Goal: Task Accomplishment & Management: Manage account settings

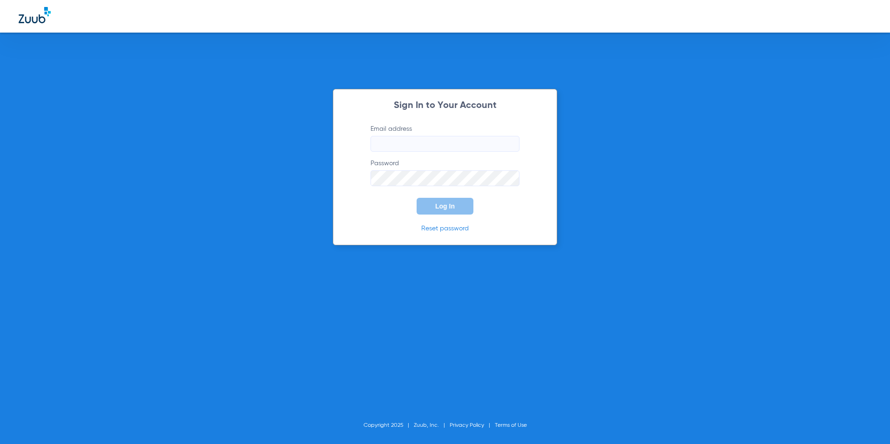
type input "[EMAIL_ADDRESS][DOMAIN_NAME]"
click at [442, 214] on button "Log In" at bounding box center [445, 206] width 57 height 17
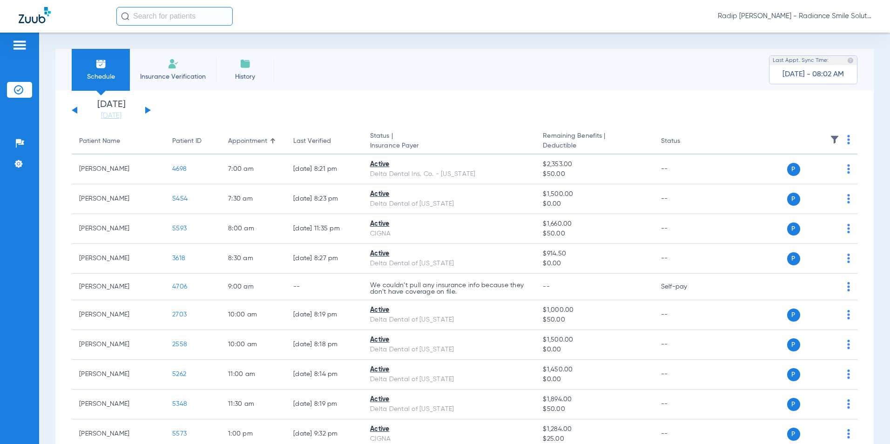
click at [18, 50] on img at bounding box center [19, 45] width 15 height 11
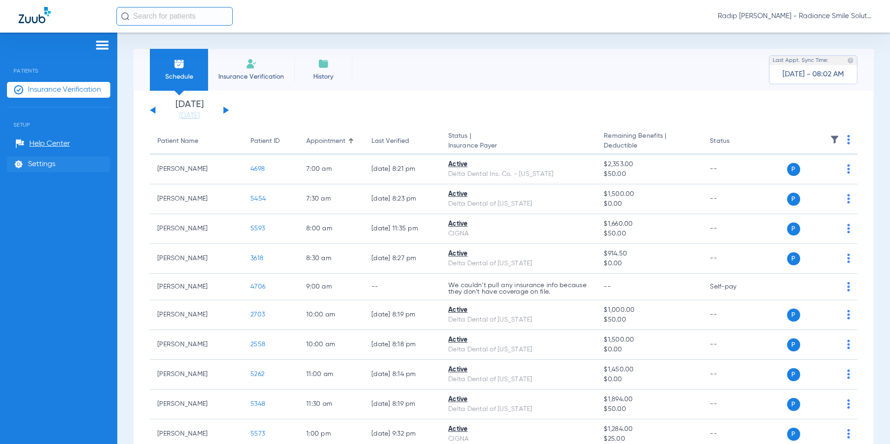
click at [45, 163] on span "Settings" at bounding box center [41, 164] width 27 height 9
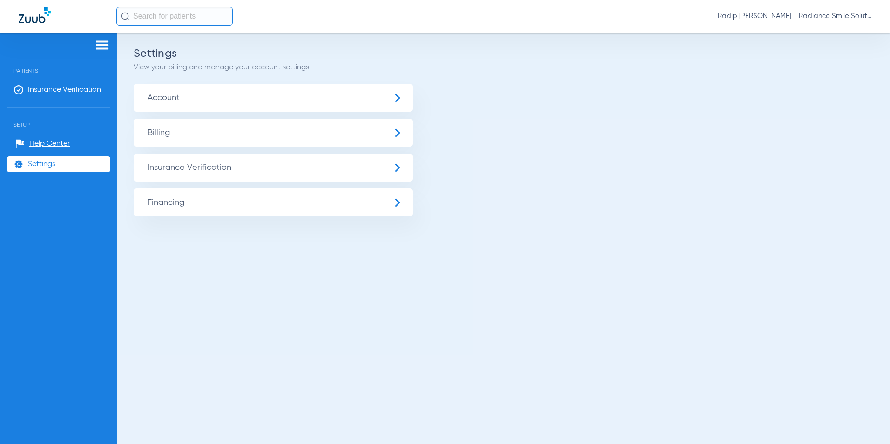
click at [318, 141] on span "Billing" at bounding box center [273, 133] width 279 height 28
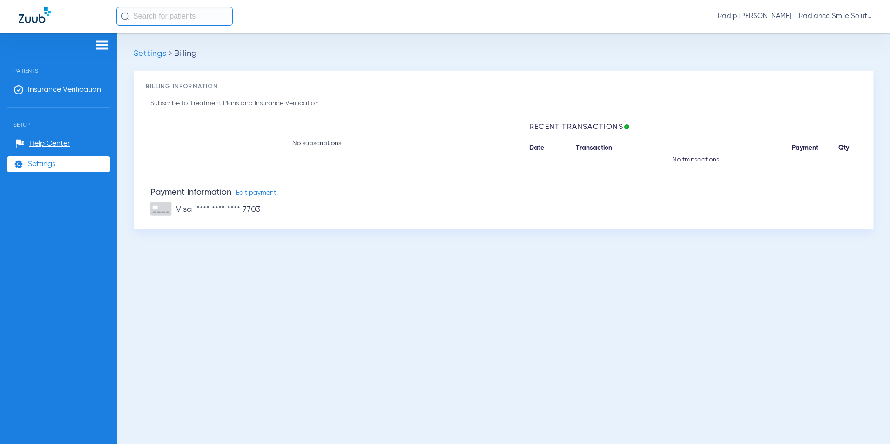
click at [268, 190] on span "Edit payment" at bounding box center [256, 192] width 40 height 7
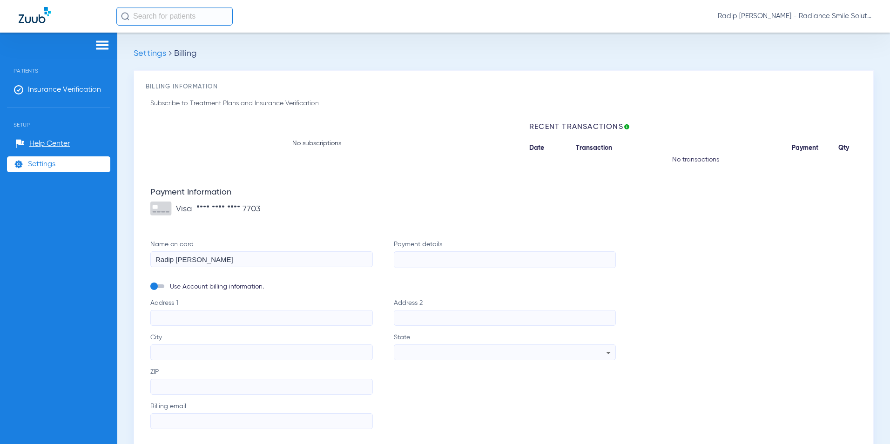
scroll to position [47, 0]
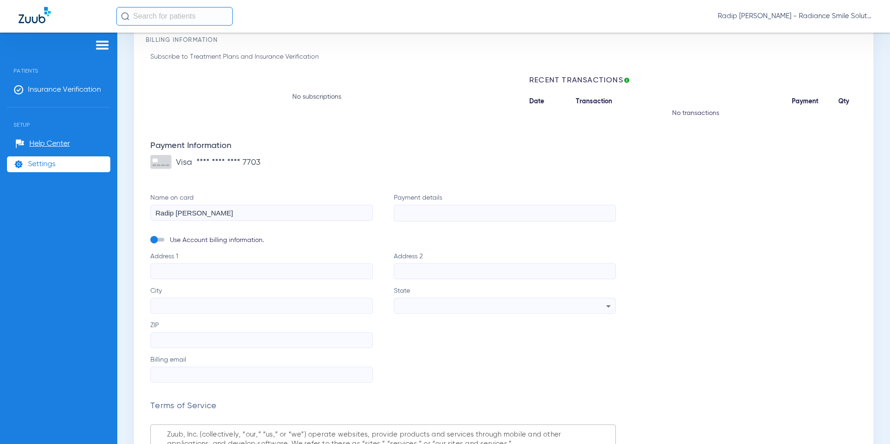
click at [314, 271] on input "Address 1" at bounding box center [261, 271] width 223 height 16
type input "350 Broadway Suite #140"
type input "Boulder"
type input "80305"
type input "office@radiance-smile.com"
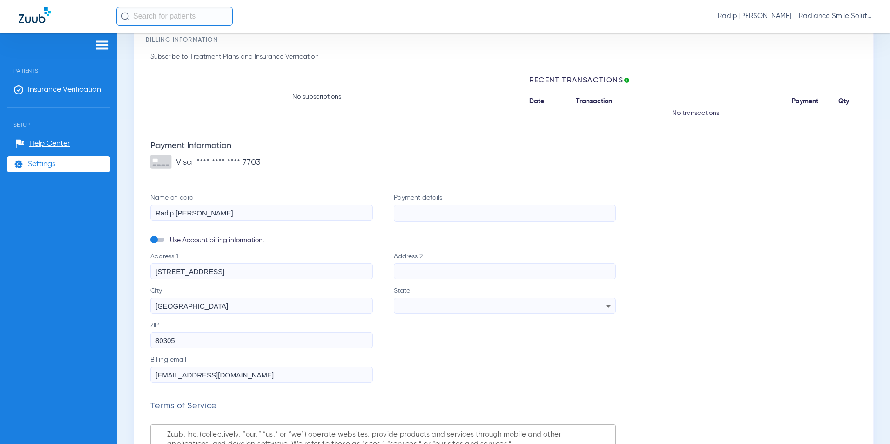
click at [458, 272] on input "Address 2" at bounding box center [505, 271] width 223 height 16
click at [426, 247] on form "Name on card Radip Uprety Payment details Use Account billing information. Addr…" at bounding box center [382, 397] width 465 height 409
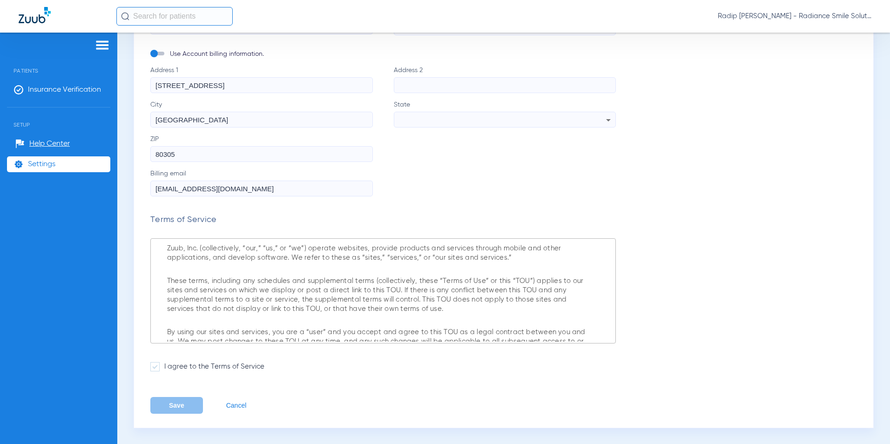
scroll to position [233, 0]
click at [156, 368] on span at bounding box center [154, 366] width 9 height 9
click at [166, 363] on input "I agree to the Terms of Service" at bounding box center [166, 363] width 0 height 0
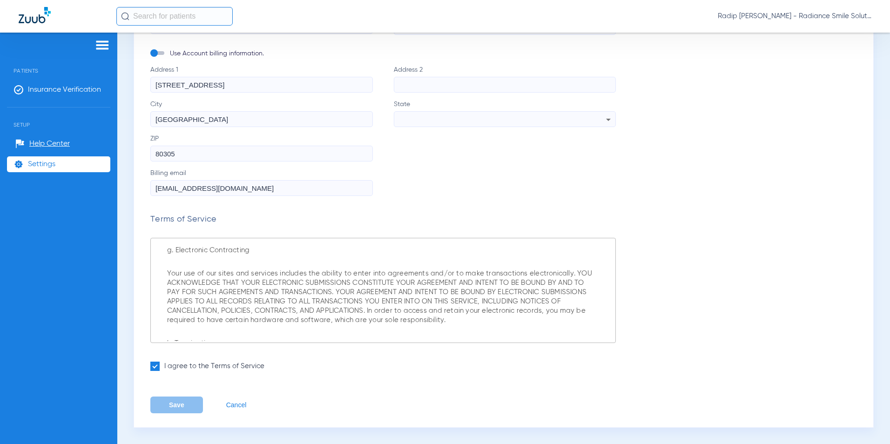
scroll to position [5660, 0]
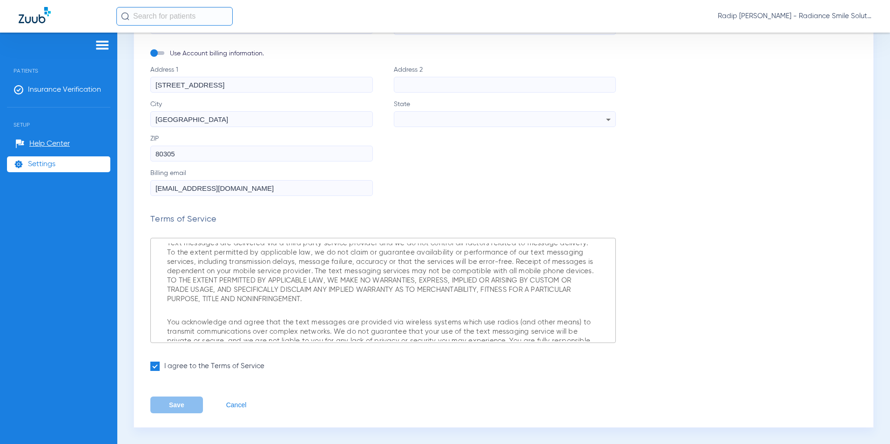
click at [281, 262] on p "Disclaimer Text messages are delivered via a third party service provider and w…" at bounding box center [380, 266] width 427 height 74
click at [249, 318] on p "You acknowledge and agree that the text messages are provided via wireless syst…" at bounding box center [380, 341] width 427 height 47
click at [157, 364] on span at bounding box center [154, 366] width 9 height 9
click at [166, 363] on input "I agree to the Terms of Service" at bounding box center [166, 363] width 0 height 0
click at [157, 365] on span at bounding box center [154, 366] width 9 height 9
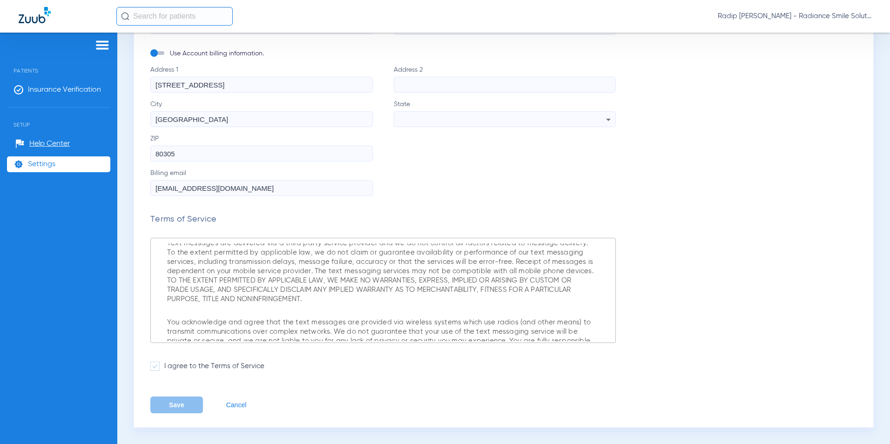
click at [166, 363] on input "I agree to the Terms of Service" at bounding box center [166, 363] width 0 height 0
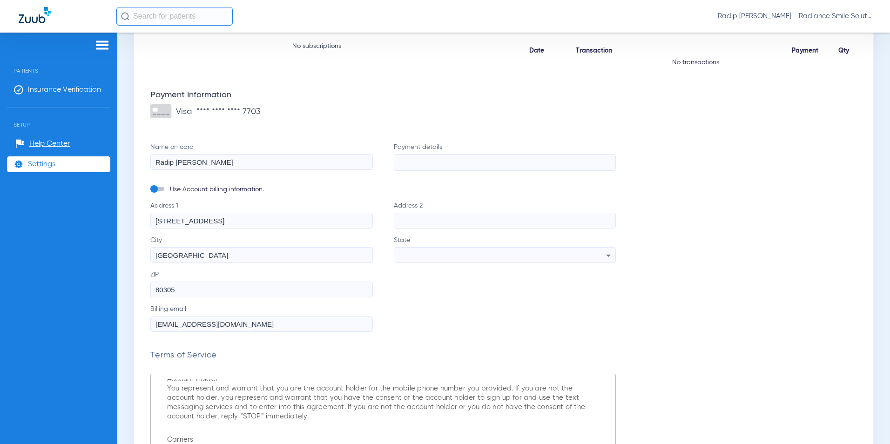
scroll to position [94, 0]
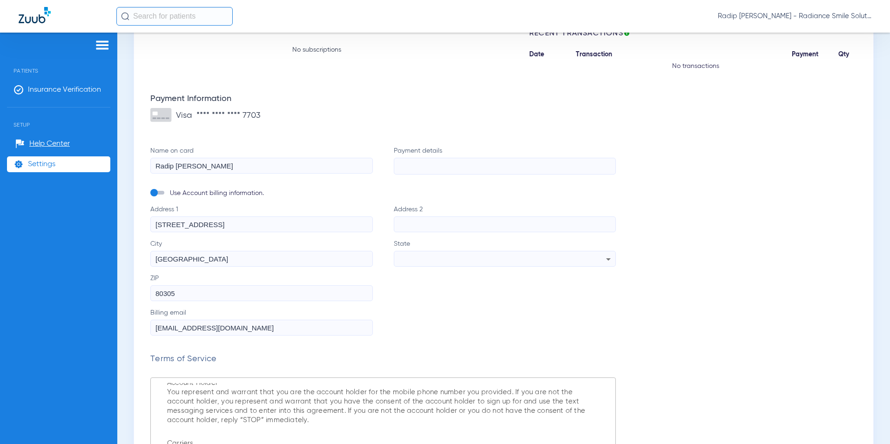
click at [157, 193] on span at bounding box center [157, 193] width 14 height 4
click at [169, 195] on input "Use Account billing information." at bounding box center [169, 195] width 0 height 0
type input "350 Broadway"
type input "Suite 140"
type input "doc@radiance-smile.com"
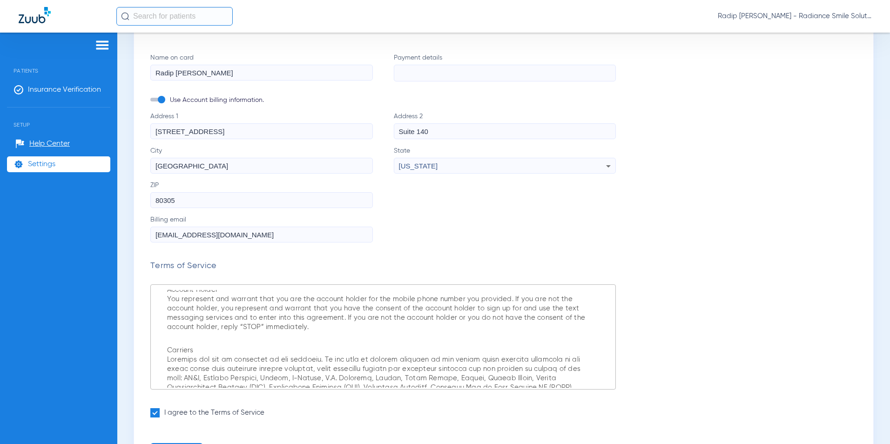
scroll to position [233, 0]
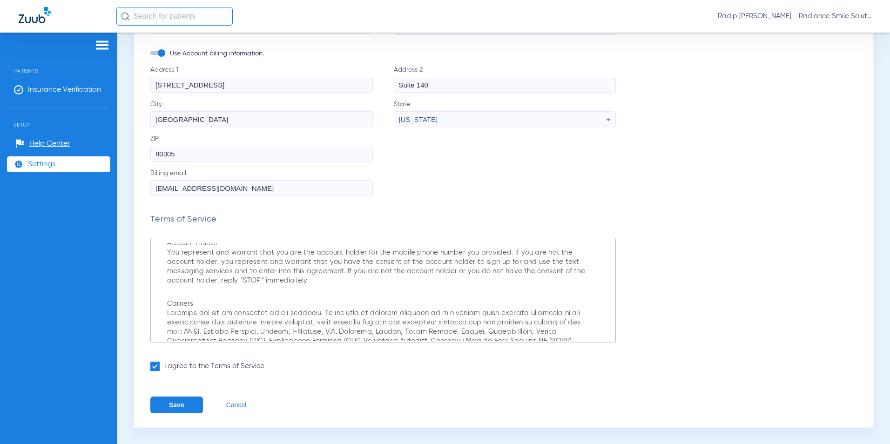
click at [187, 402] on button "Save" at bounding box center [176, 405] width 53 height 17
